Goal: Task Accomplishment & Management: Manage account settings

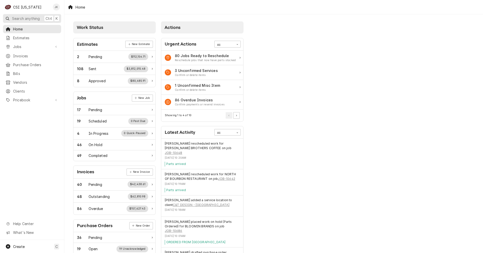
click at [22, 18] on span "Search anything" at bounding box center [26, 18] width 28 height 5
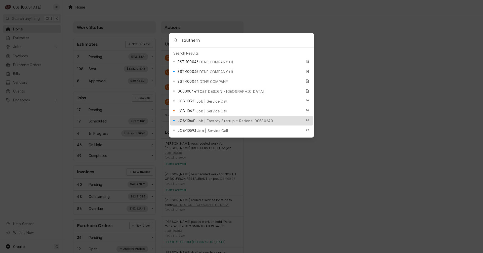
type input "southern"
click at [184, 118] on span "JOB-10661" at bounding box center [186, 120] width 18 height 5
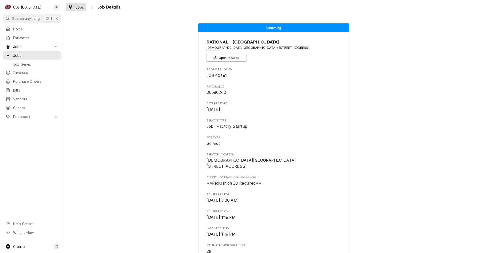
click at [80, 8] on span "Jobs" at bounding box center [79, 7] width 9 height 5
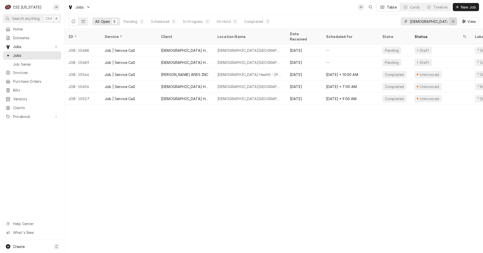
click at [452, 22] on icon "Erase input" at bounding box center [453, 22] width 3 height 4
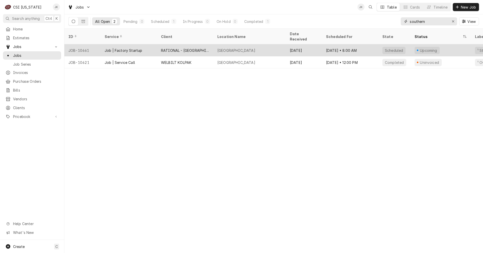
type input "southern"
click at [205, 44] on div "RATIONAL - [GEOGRAPHIC_DATA]" at bounding box center [185, 50] width 56 height 12
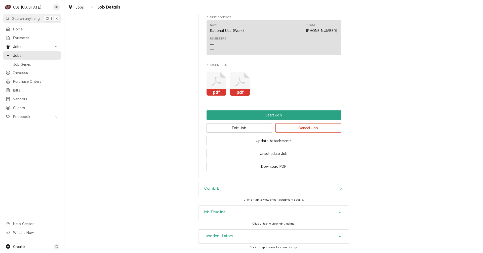
scroll to position [573, 0]
click at [244, 127] on button "Edit Job" at bounding box center [239, 127] width 66 height 9
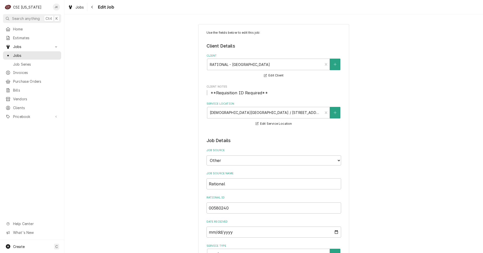
type textarea "x"
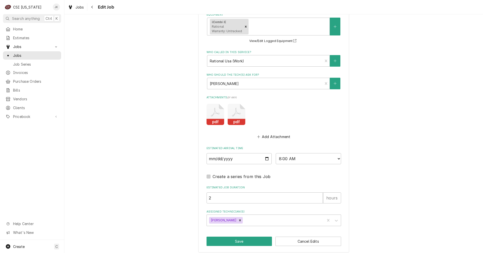
scroll to position [547, 0]
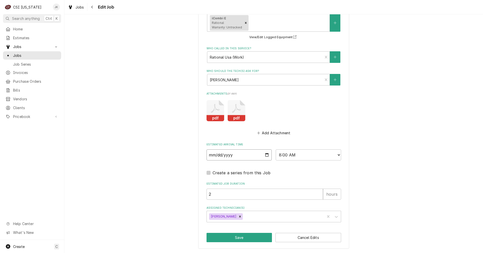
click at [266, 155] on input "2025-10-07" at bounding box center [238, 154] width 65 height 11
type input "2025-10-02"
click at [239, 217] on icon "Remove Jay Maiden" at bounding box center [240, 217] width 2 height 2
click at [246, 213] on div "Assigned Technician(s)" at bounding box center [269, 216] width 120 height 9
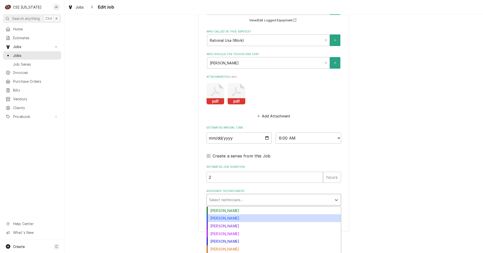
scroll to position [571, 0]
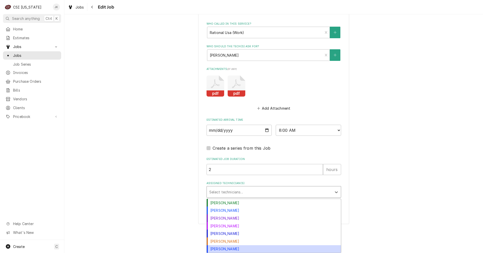
click at [235, 248] on div "[PERSON_NAME]" at bounding box center [274, 249] width 134 height 8
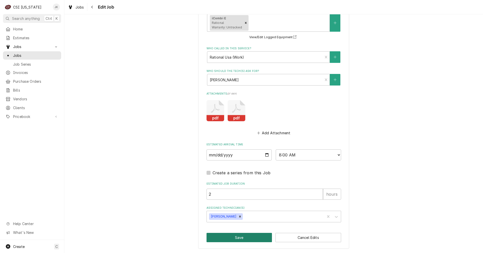
click at [241, 237] on button "Save" at bounding box center [239, 237] width 66 height 9
type textarea "x"
